Goal: Information Seeking & Learning: Learn about a topic

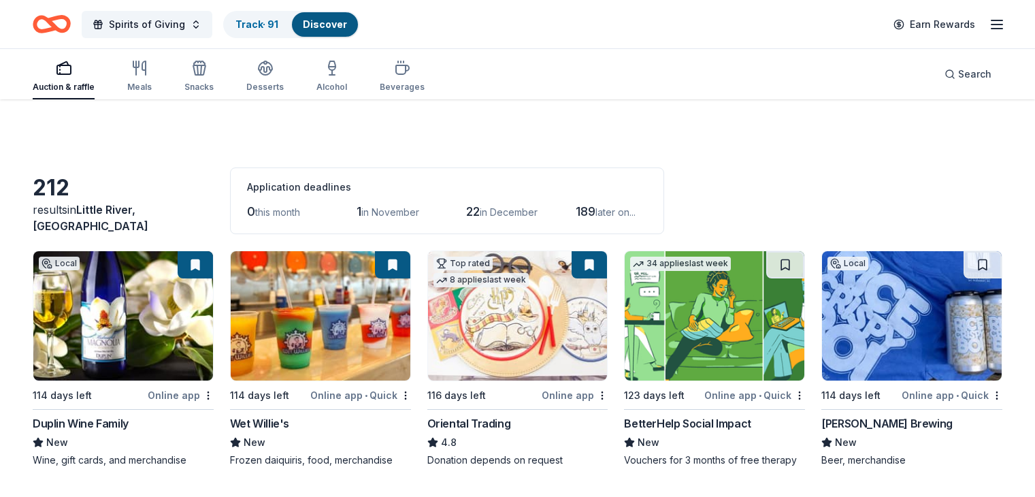
scroll to position [10871, 0]
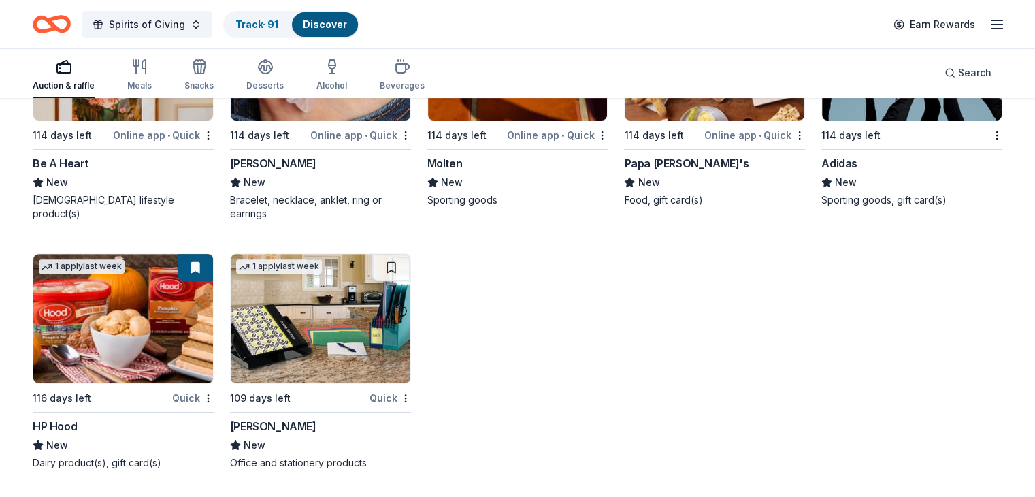
click at [69, 25] on icon "Home" at bounding box center [58, 24] width 21 height 14
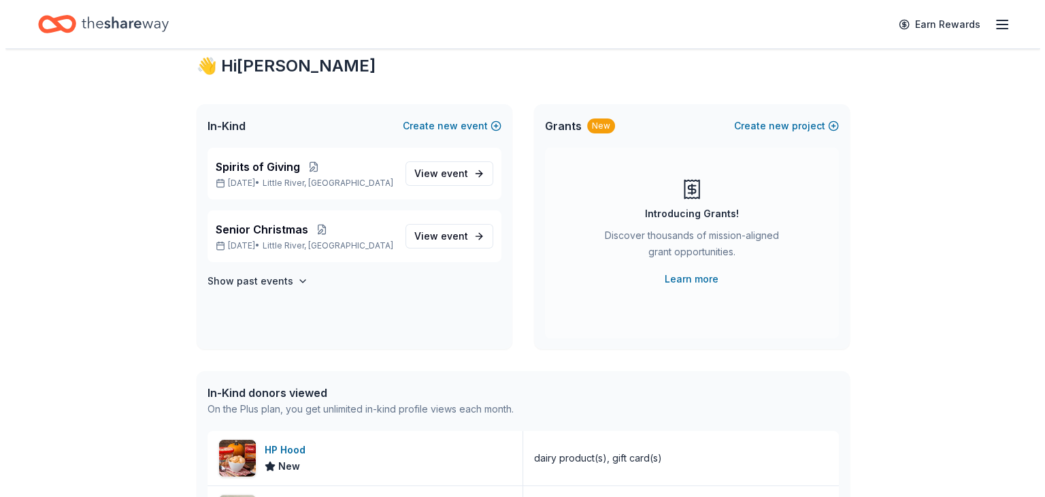
scroll to position [24, 0]
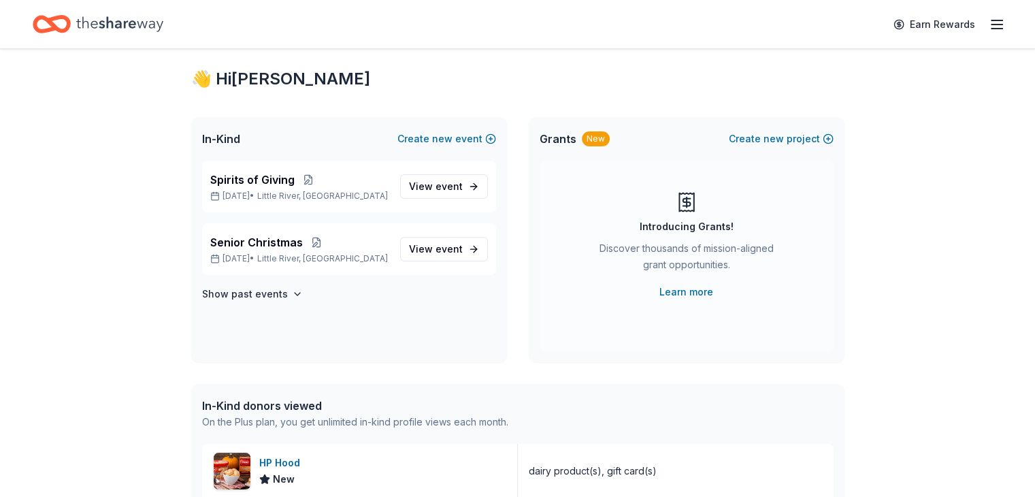
click at [591, 137] on div "New" at bounding box center [596, 138] width 28 height 15
click at [703, 244] on div "Discover thousands of mission-aligned grant opportunities." at bounding box center [686, 259] width 185 height 38
click at [691, 292] on link "Learn more" at bounding box center [686, 292] width 54 height 16
click at [827, 137] on button "Create new project" at bounding box center [781, 139] width 105 height 16
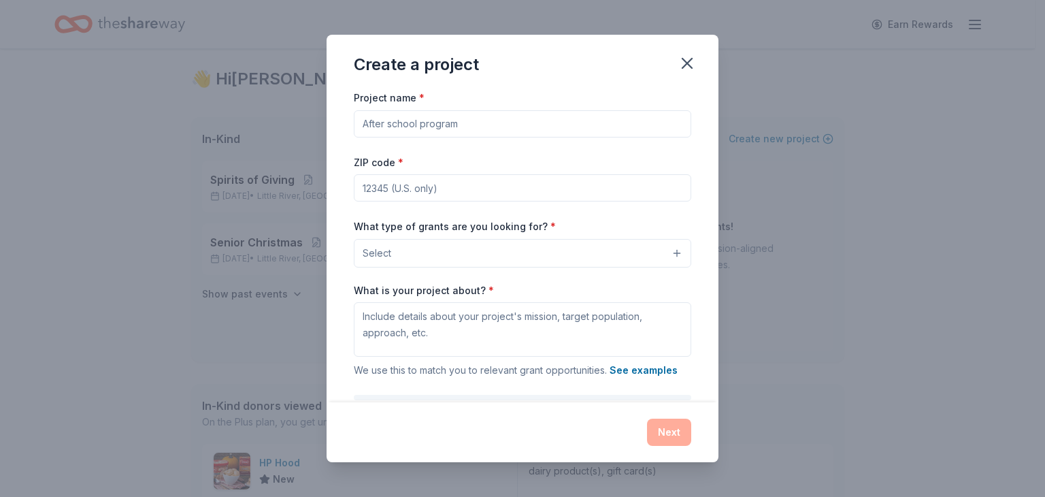
click at [667, 252] on button "Select" at bounding box center [522, 253] width 337 height 29
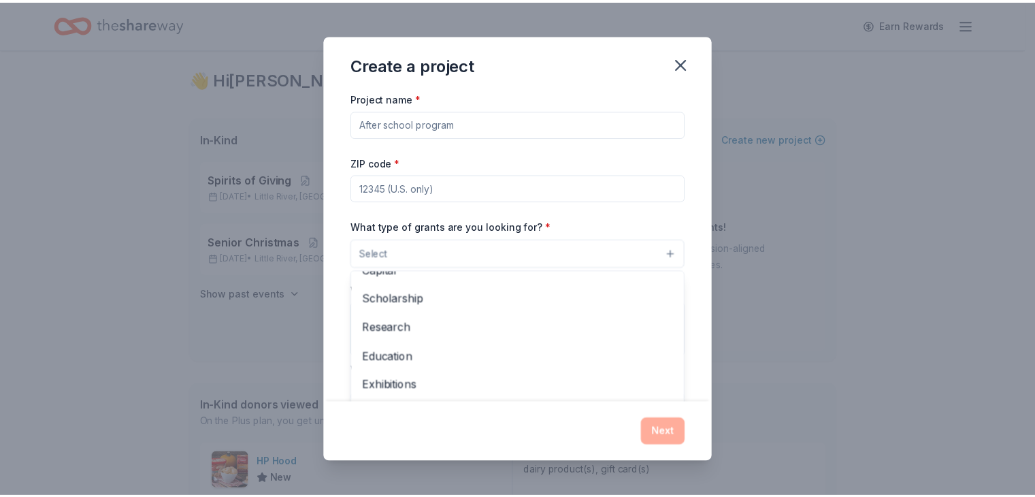
scroll to position [0, 0]
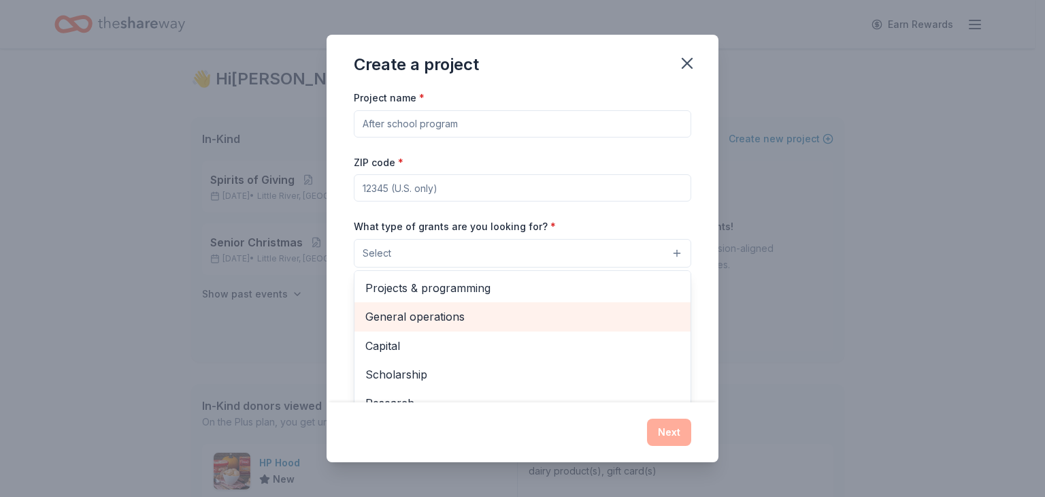
click at [478, 319] on span "General operations" at bounding box center [522, 317] width 314 height 18
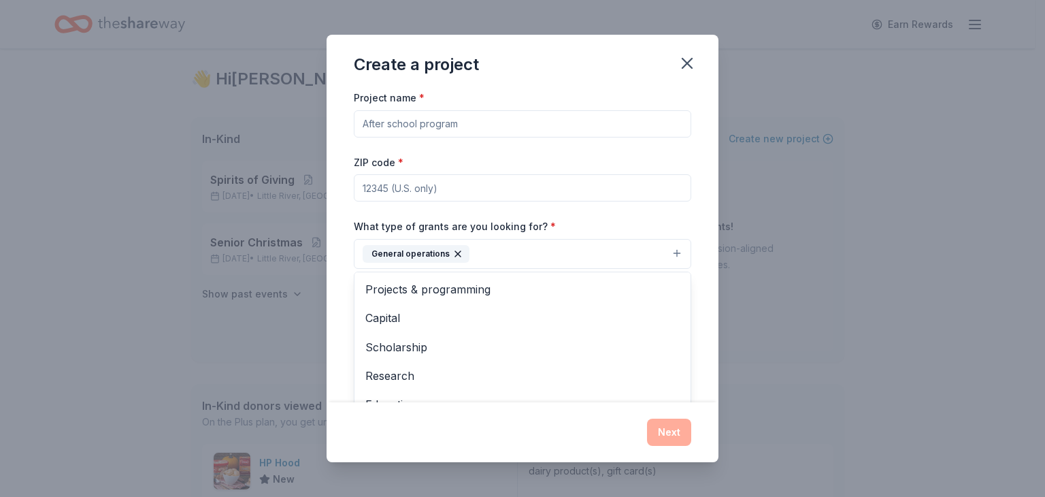
click at [606, 124] on div "Project name * ZIP code * What type of grants are you looking for? * General op…" at bounding box center [522, 276] width 337 height 375
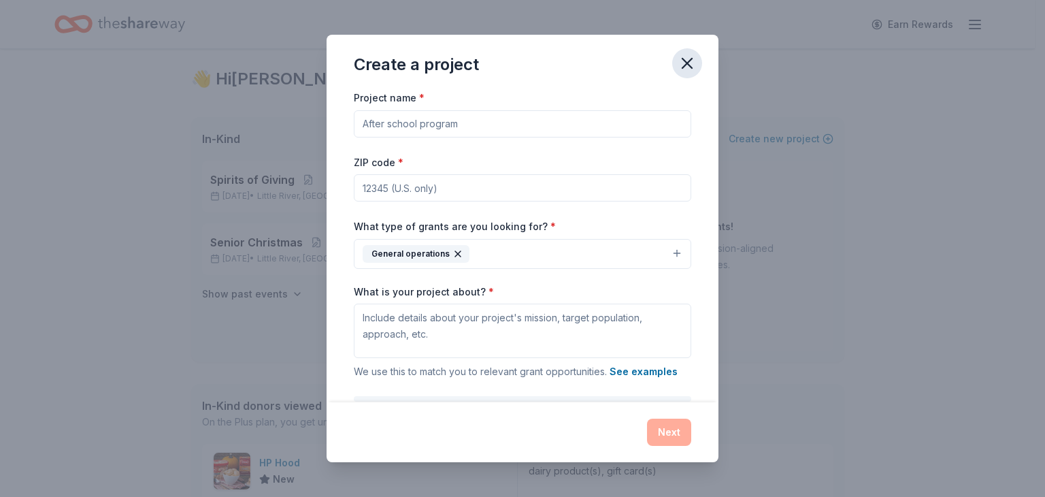
click at [689, 66] on icon "button" at bounding box center [687, 64] width 10 height 10
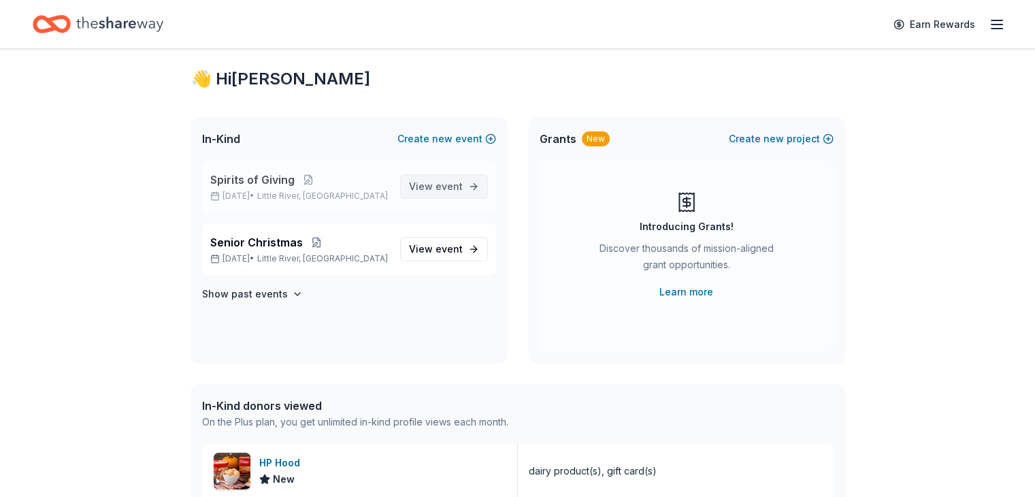
click at [440, 185] on span "event" at bounding box center [448, 186] width 27 height 12
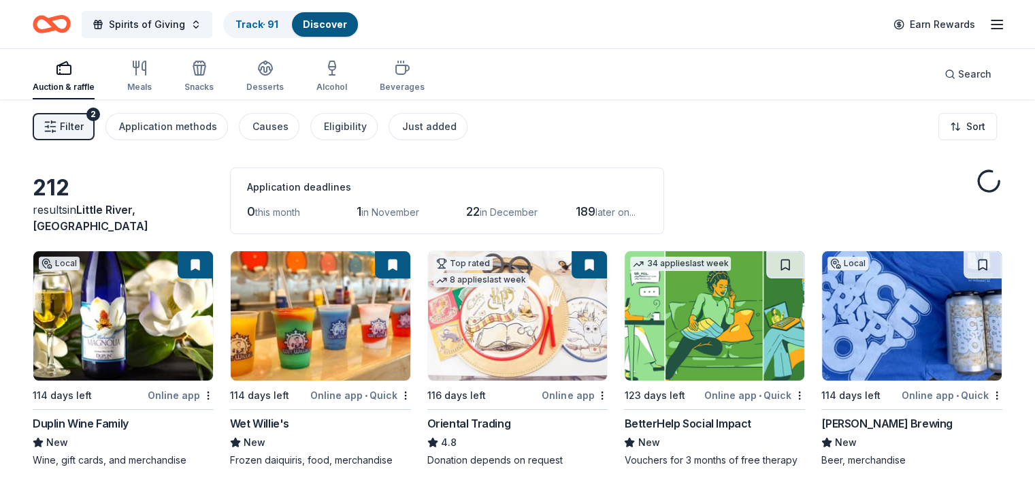
click at [57, 126] on icon "button" at bounding box center [51, 127] width 14 height 14
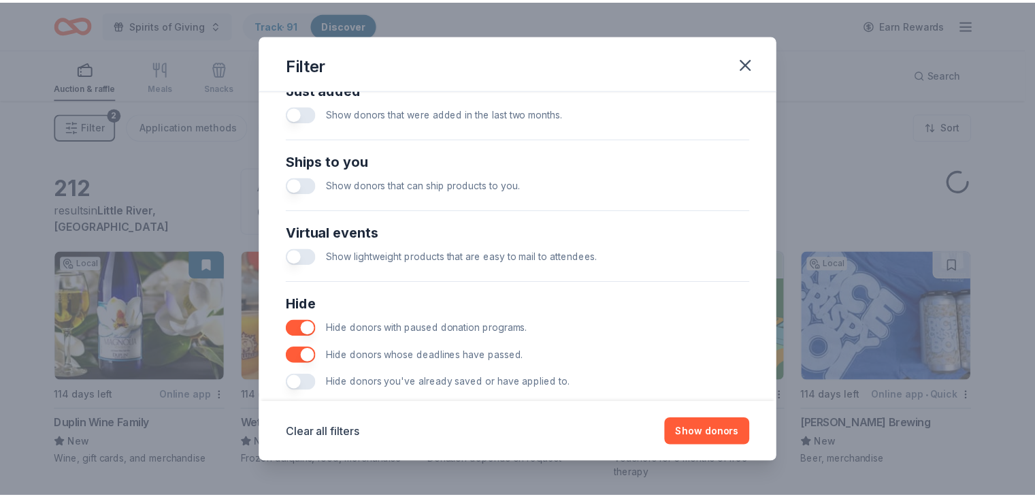
scroll to position [583, 0]
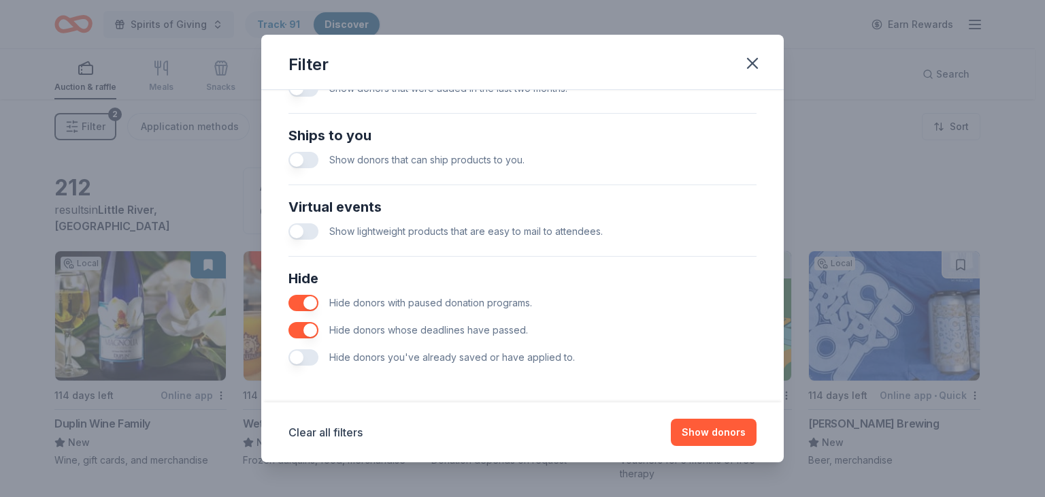
click at [308, 357] on button "button" at bounding box center [303, 357] width 30 height 16
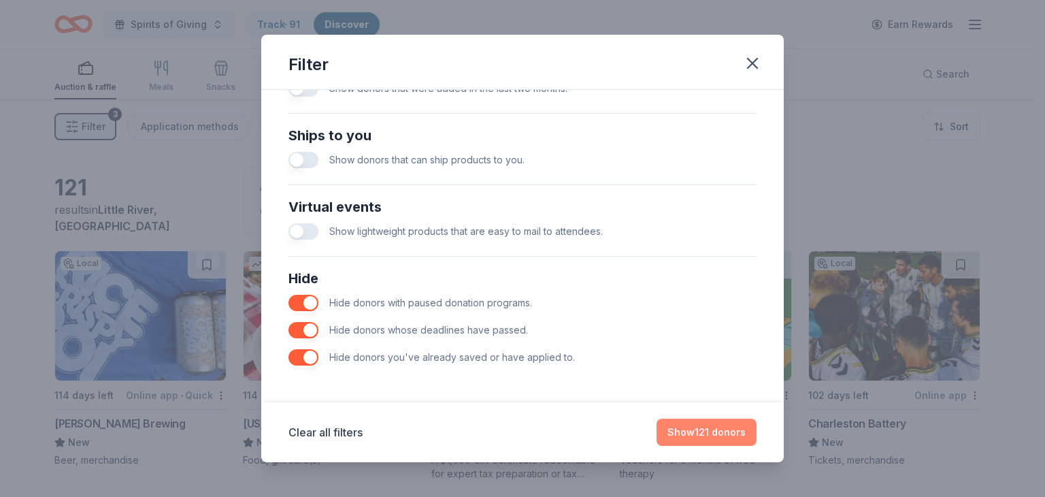
click at [703, 431] on button "Show 121 donors" at bounding box center [707, 431] width 100 height 27
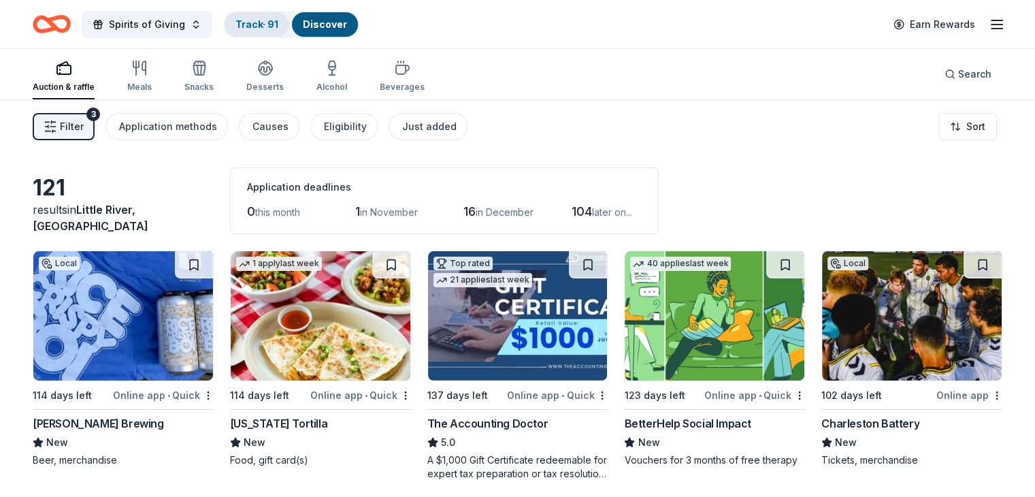
click at [275, 21] on link "Track · 91" at bounding box center [256, 24] width 43 height 12
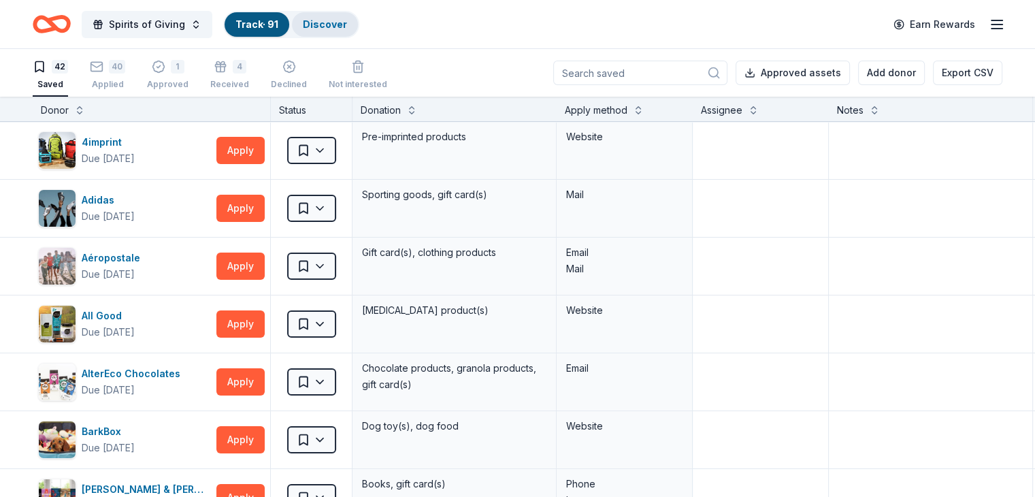
click at [347, 26] on link "Discover" at bounding box center [325, 24] width 44 height 12
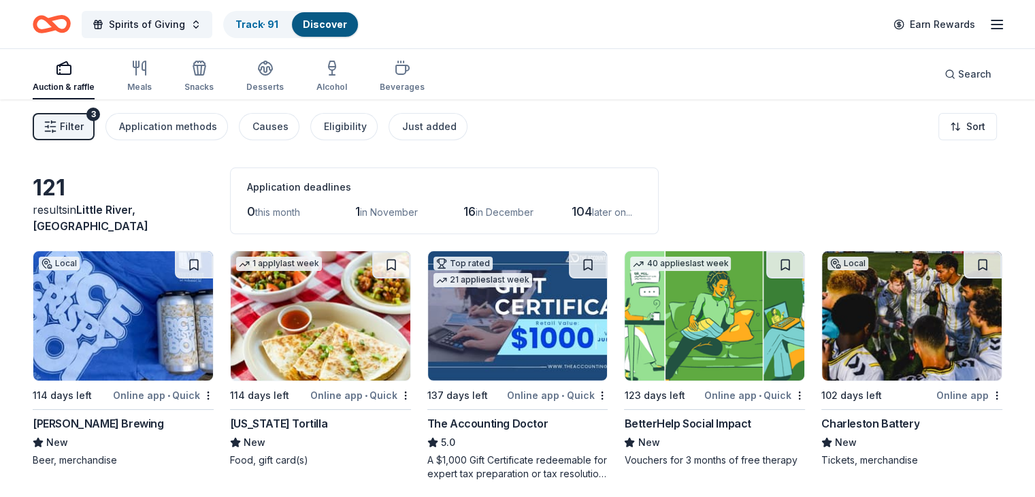
click at [57, 123] on icon "button" at bounding box center [51, 127] width 14 height 14
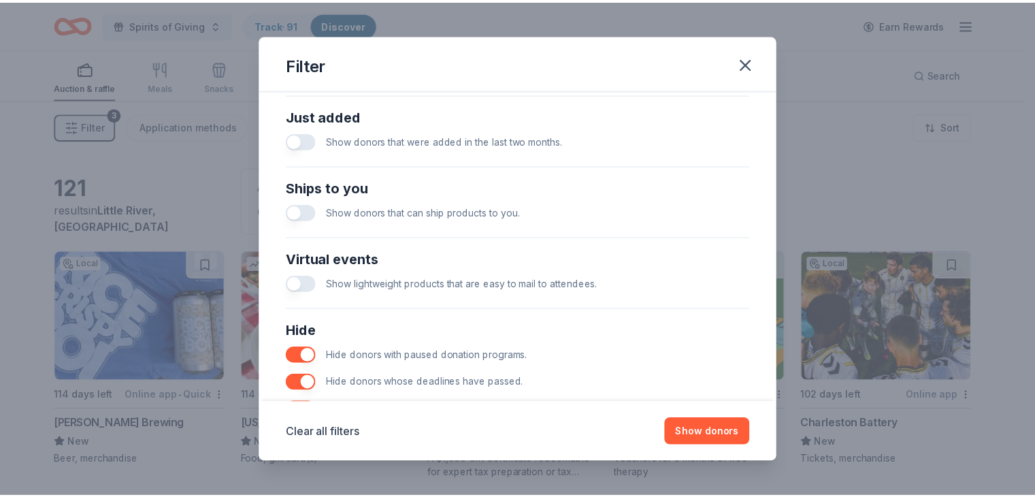
scroll to position [550, 0]
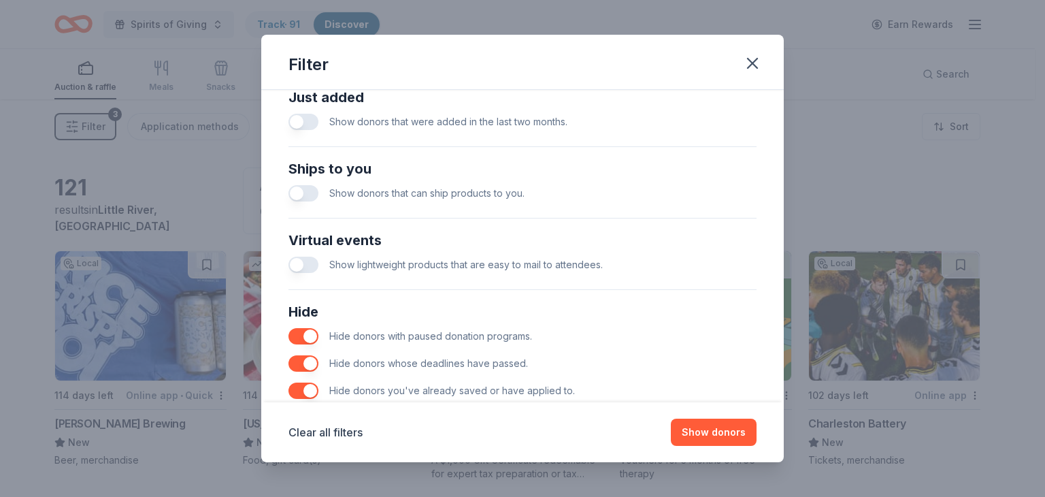
drag, startPoint x: 752, startPoint y: 63, endPoint x: 772, endPoint y: 62, distance: 19.1
click at [752, 62] on icon "button" at bounding box center [753, 64] width 10 height 10
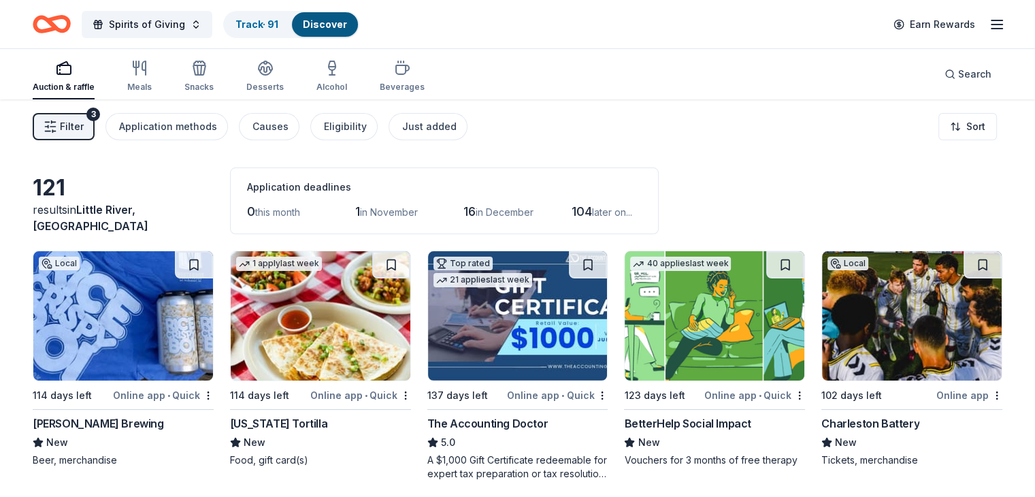
click at [989, 21] on icon "button" at bounding box center [997, 24] width 16 height 16
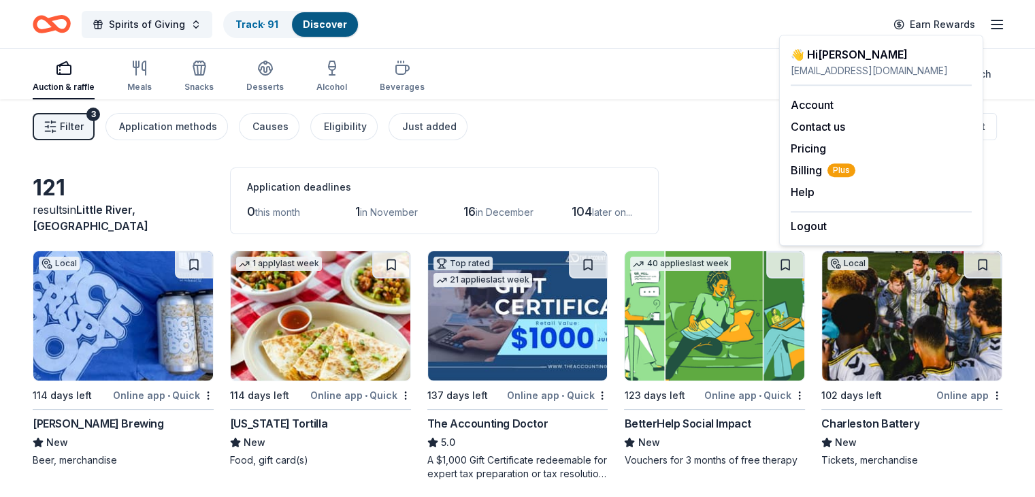
click at [732, 26] on div "Spirits of Giving Track · 91 Discover Earn Rewards" at bounding box center [518, 24] width 970 height 32
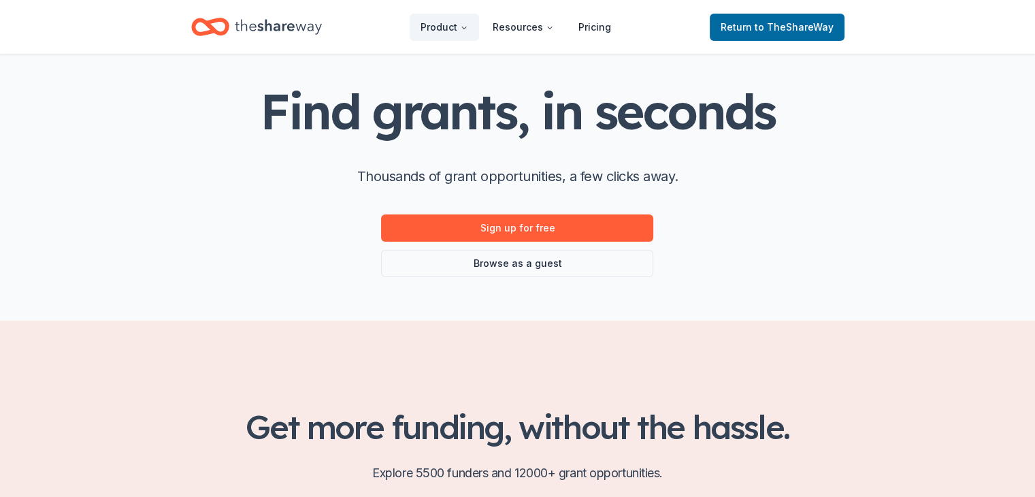
scroll to position [54, 0]
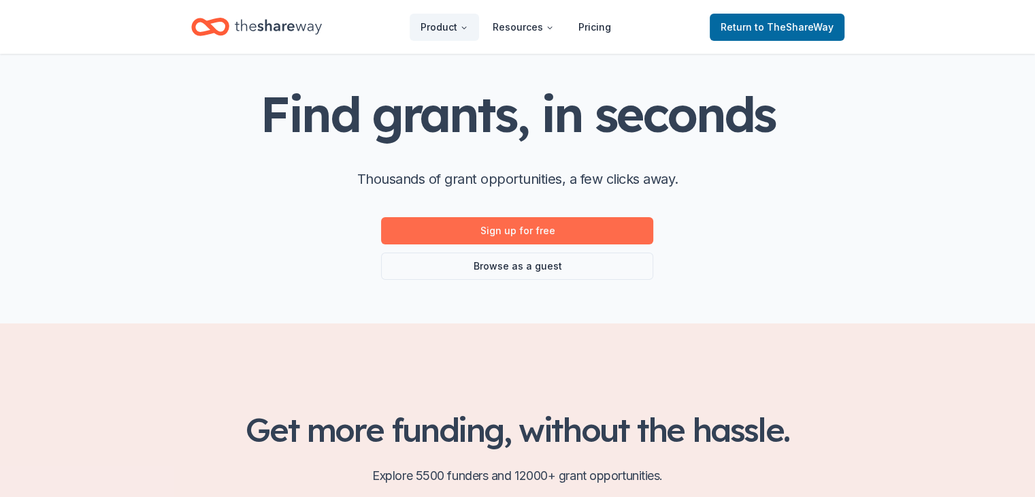
click at [573, 225] on link "Sign up for free" at bounding box center [517, 230] width 272 height 27
